Goal: Task Accomplishment & Management: Manage account settings

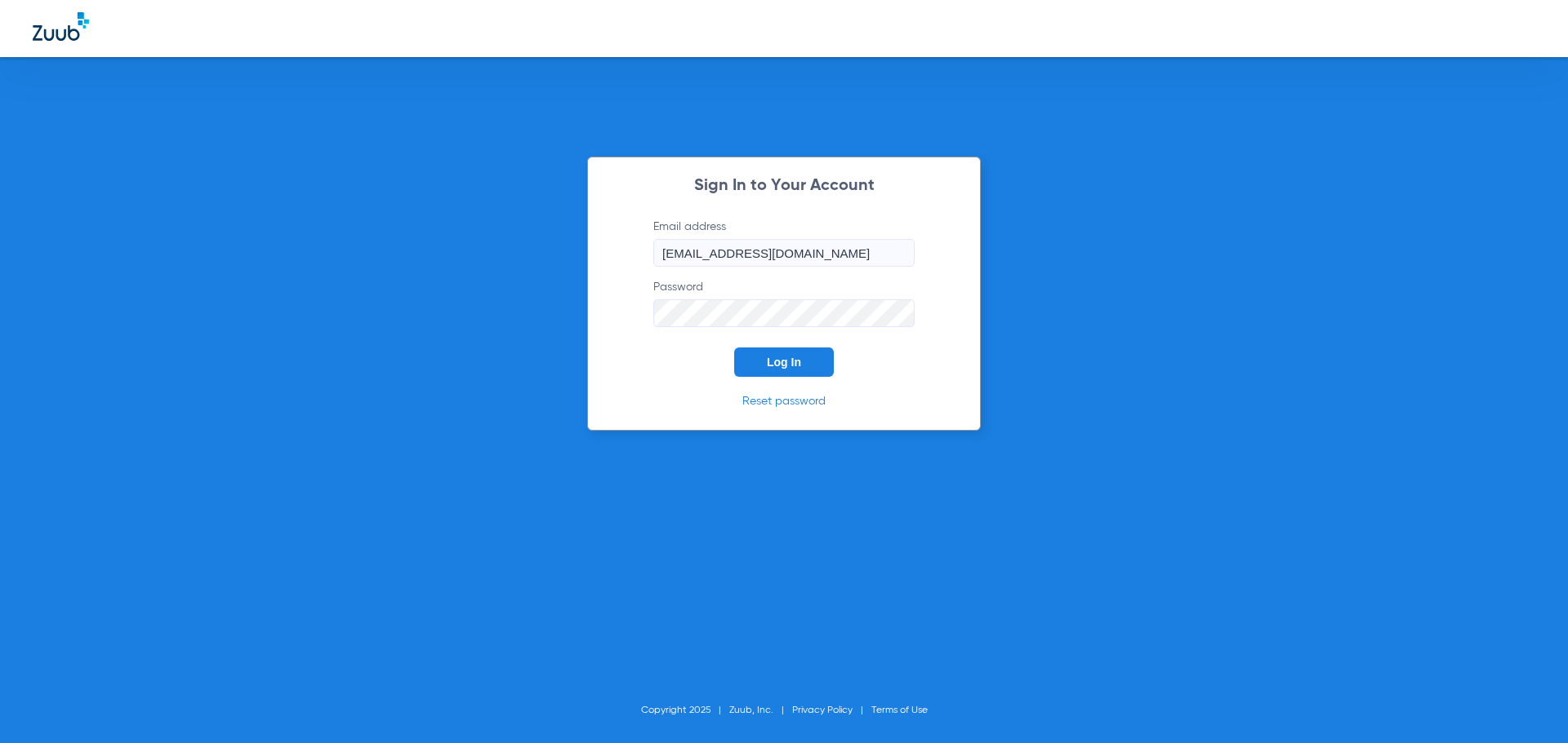
click at [760, 376] on button "Log In" at bounding box center [783, 362] width 99 height 29
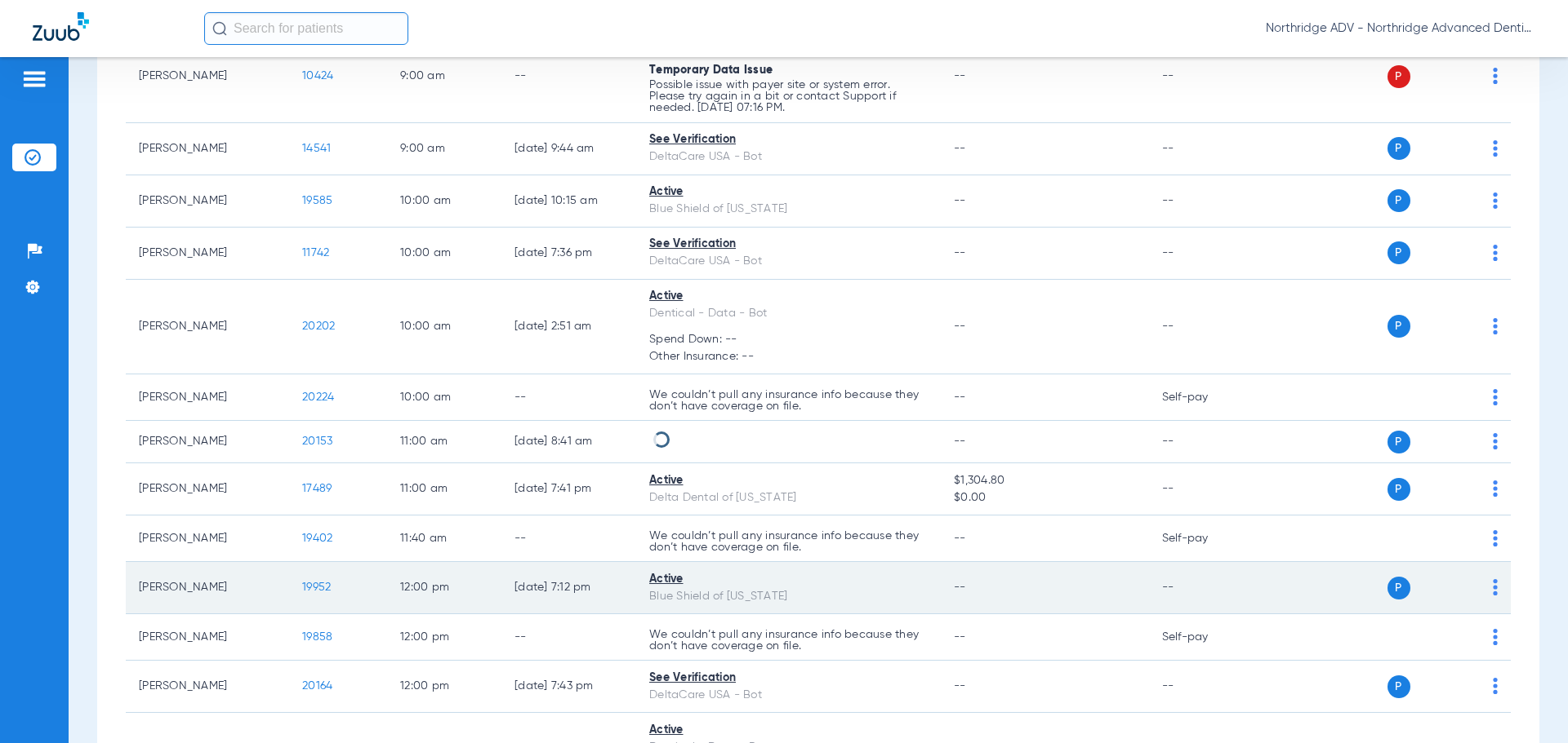
scroll to position [297, 0]
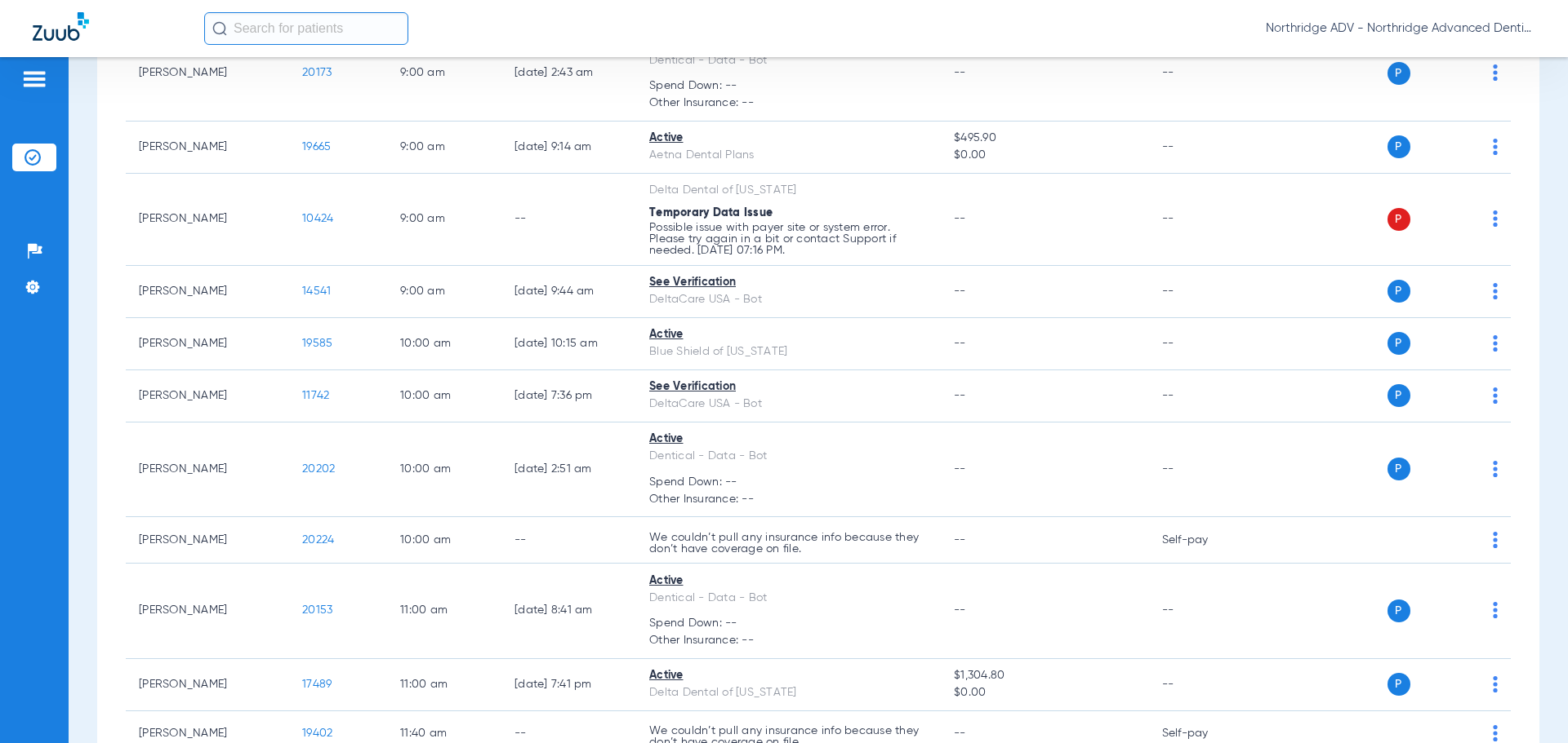
click at [1317, 37] on div "Northridge ADV - Northridge Advanced Dentistry" at bounding box center [870, 29] width 1331 height 33
click at [1323, 35] on span "Northridge ADV - Northridge Advanced Dentistry" at bounding box center [1400, 29] width 270 height 16
click at [1467, 65] on button "Log out" at bounding box center [1488, 58] width 90 height 33
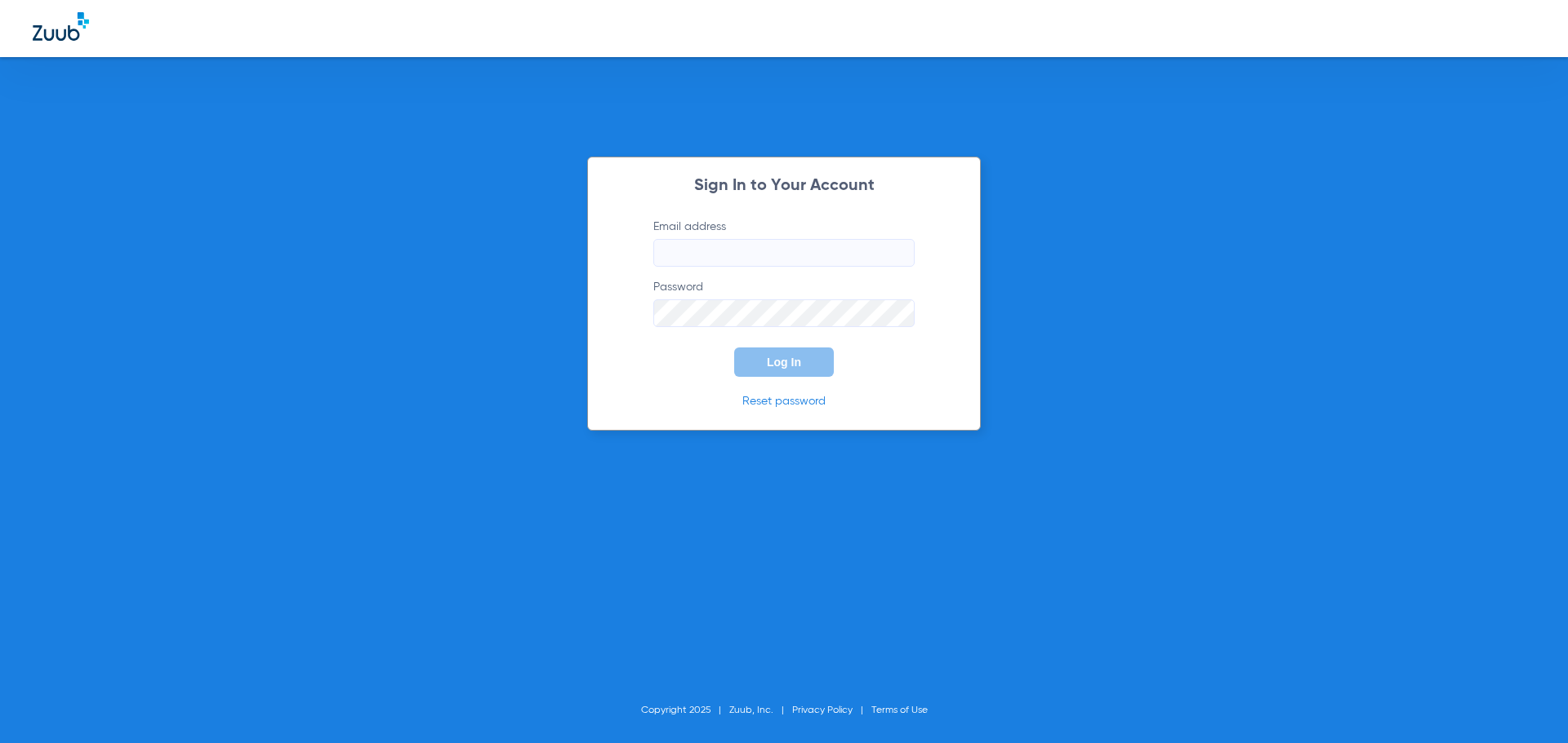
type input "[EMAIL_ADDRESS][DOMAIN_NAME]"
click at [740, 261] on input "[EMAIL_ADDRESS][DOMAIN_NAME]" at bounding box center [784, 253] width 261 height 28
drag, startPoint x: 865, startPoint y: 260, endPoint x: 635, endPoint y: 295, distance: 232.6
click at [636, 295] on form "Email address northridgeadvanced@gmail.com Password Log In" at bounding box center [783, 297] width 310 height 158
type input "ingrylasting@gmail.com"
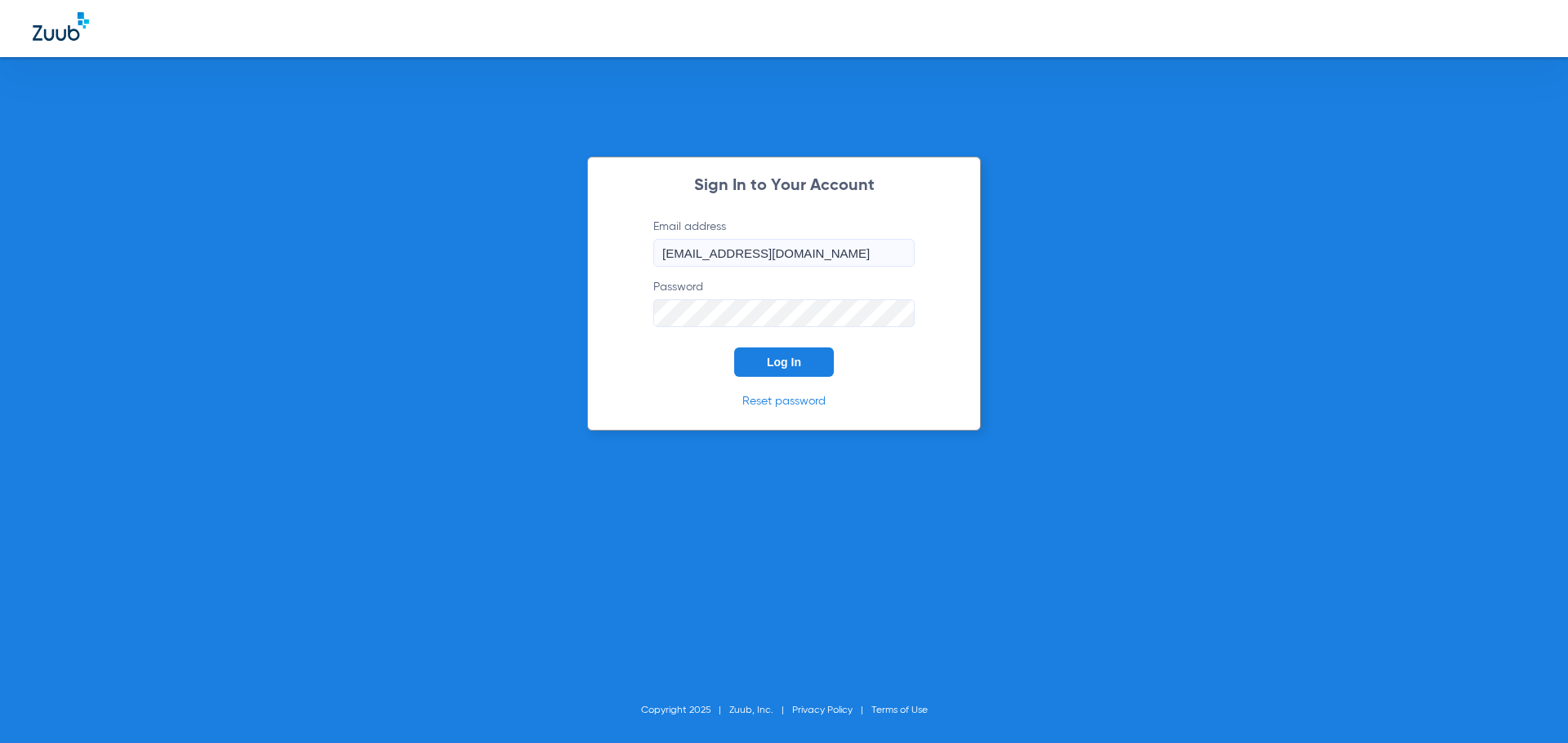
click at [587, 325] on div "Sign In to Your Account Email address ingrylasting@gmail.com Password Log In Re…" at bounding box center [783, 293] width 393 height 274
click at [734, 347] on button "Log In" at bounding box center [783, 362] width 99 height 29
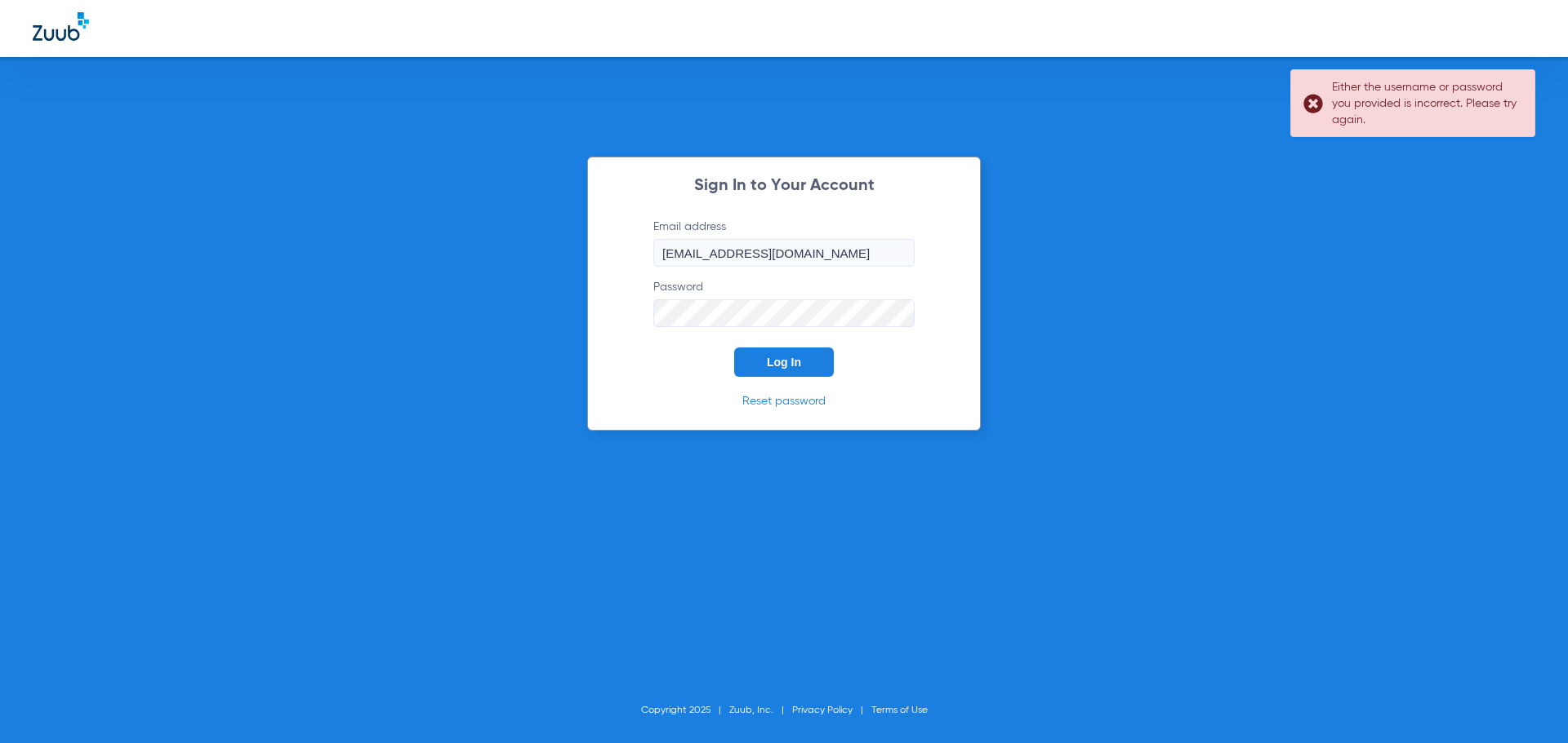
click at [734, 347] on button "Log In" at bounding box center [783, 362] width 99 height 29
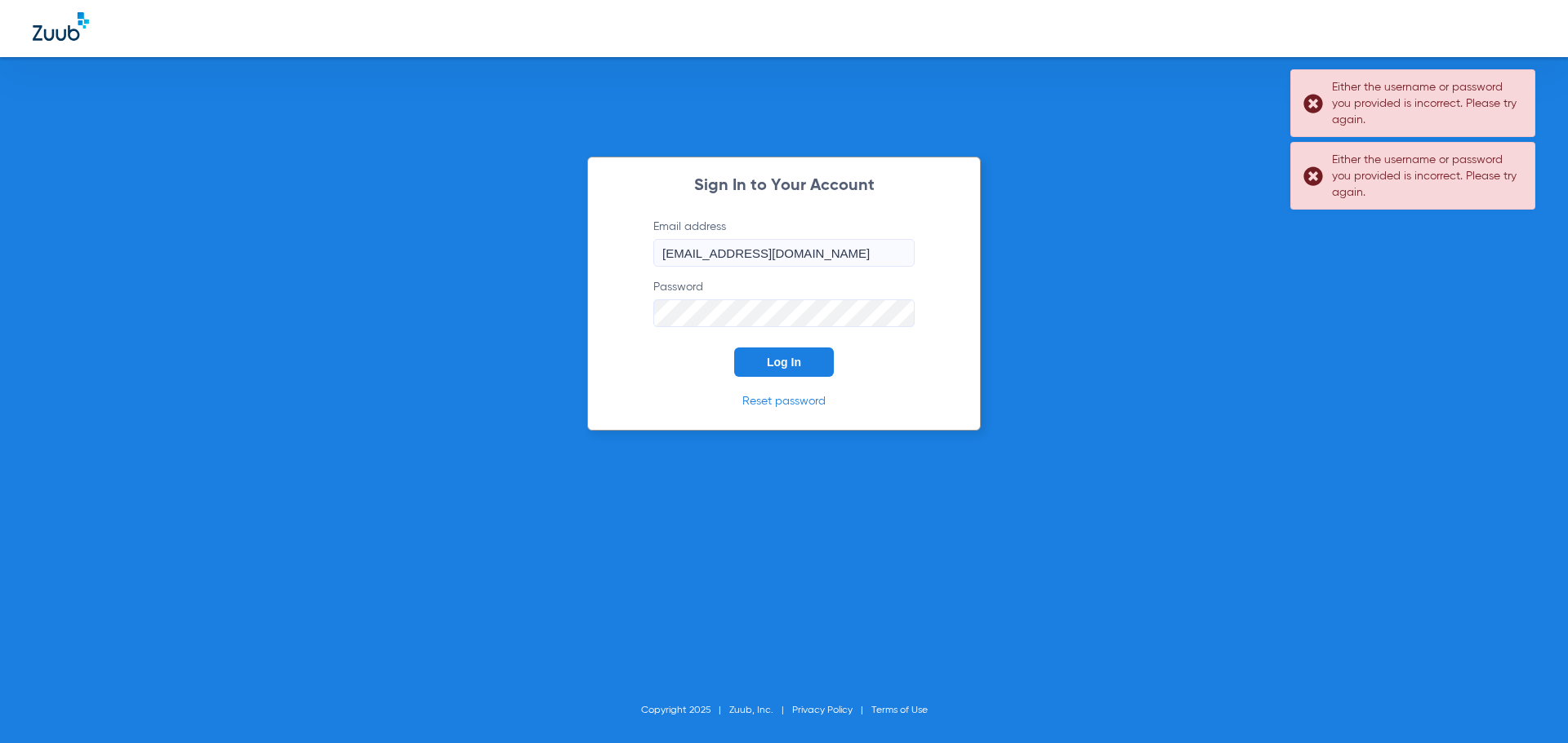
click at [564, 323] on div "Sign In to Your Account Email address ingrylasting@gmail.com Password Log In Re…" at bounding box center [784, 372] width 1568 height 743
